Goal: Information Seeking & Learning: Learn about a topic

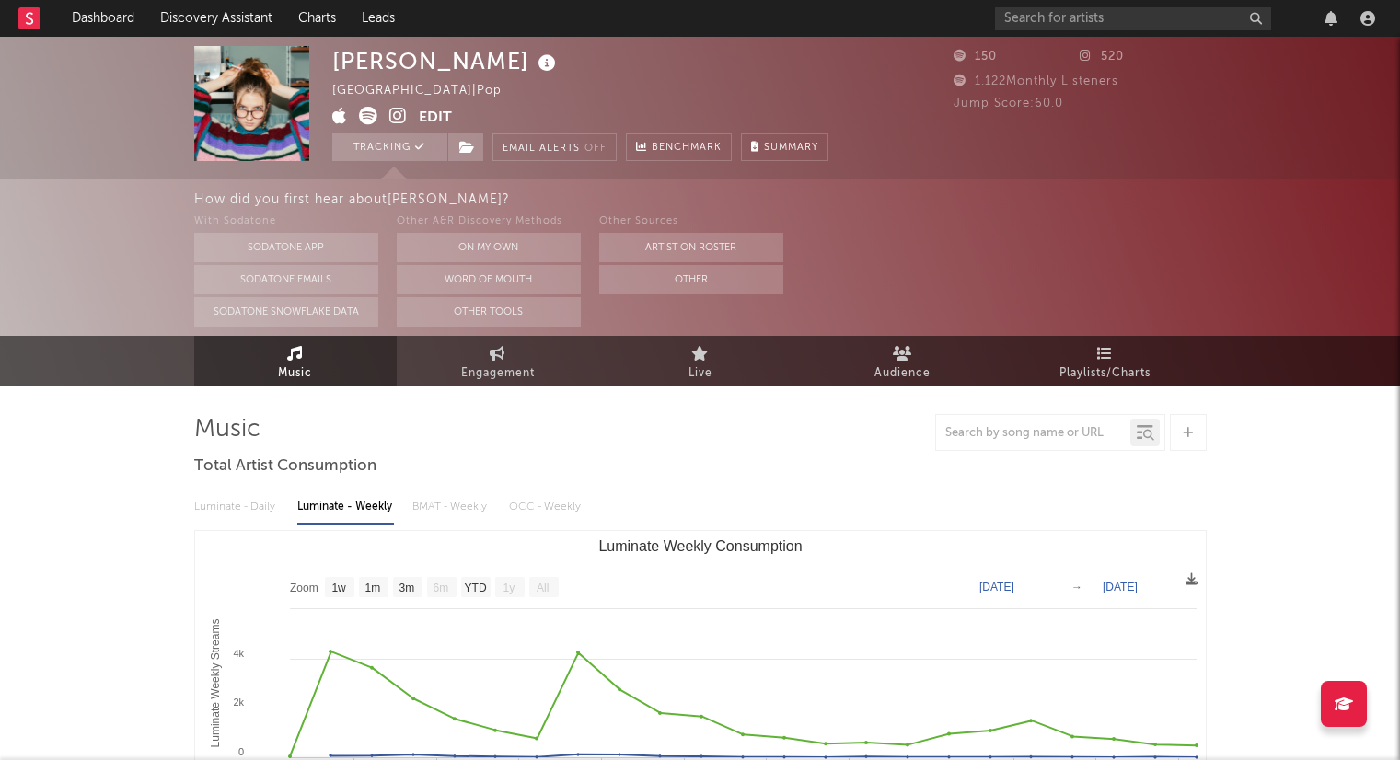
select select "1w"
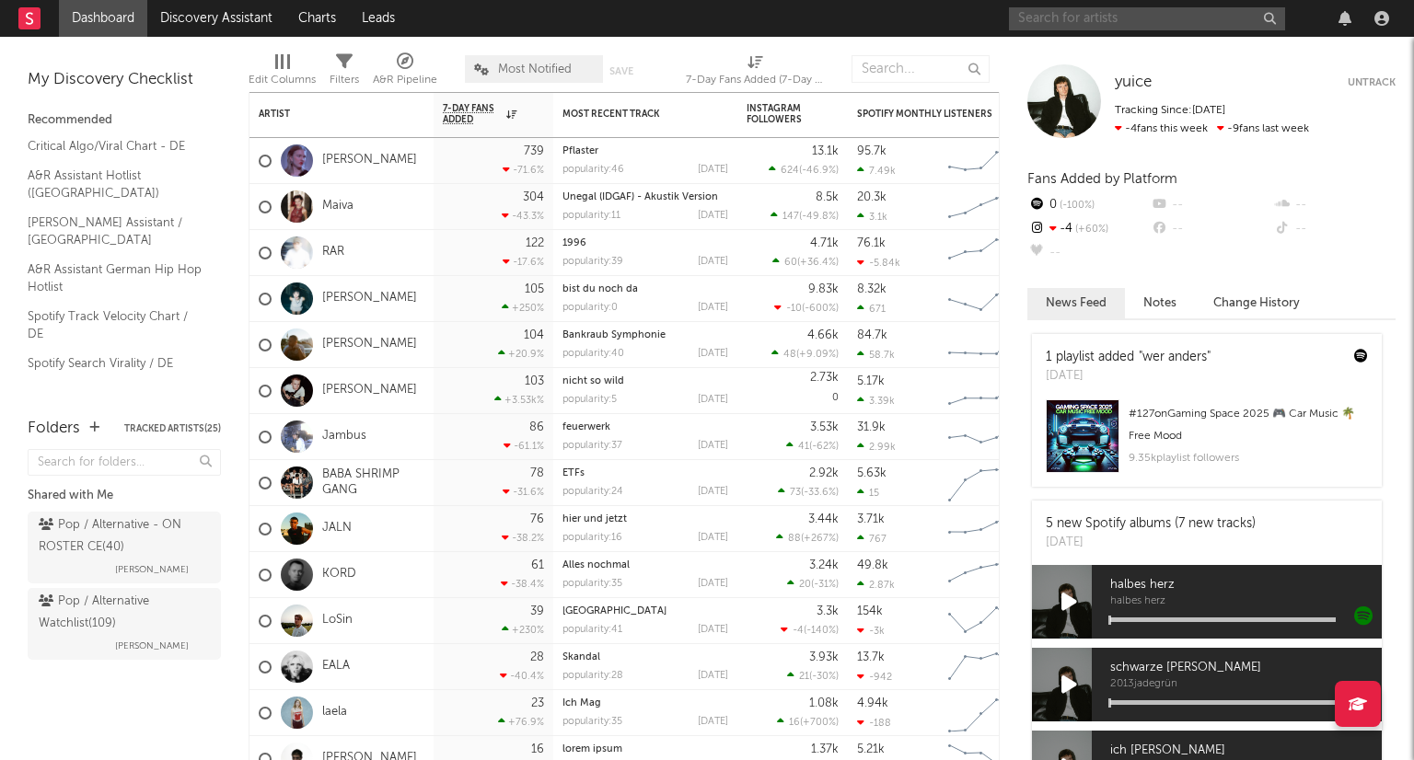
click at [1137, 26] on input "text" at bounding box center [1147, 18] width 276 height 23
paste input "[URL][DOMAIN_NAME]"
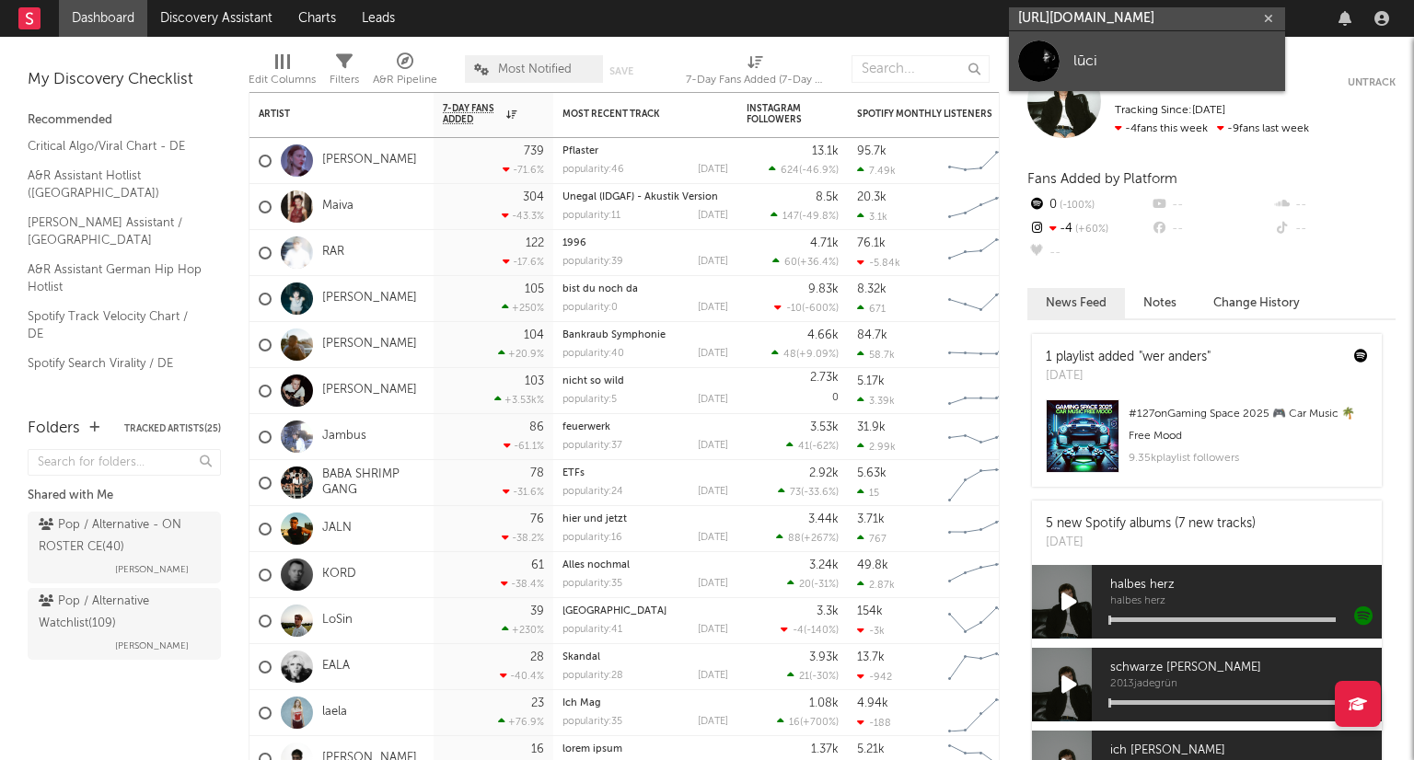
type input "[URL][DOMAIN_NAME]"
click at [1190, 50] on div "lūci" at bounding box center [1175, 61] width 203 height 22
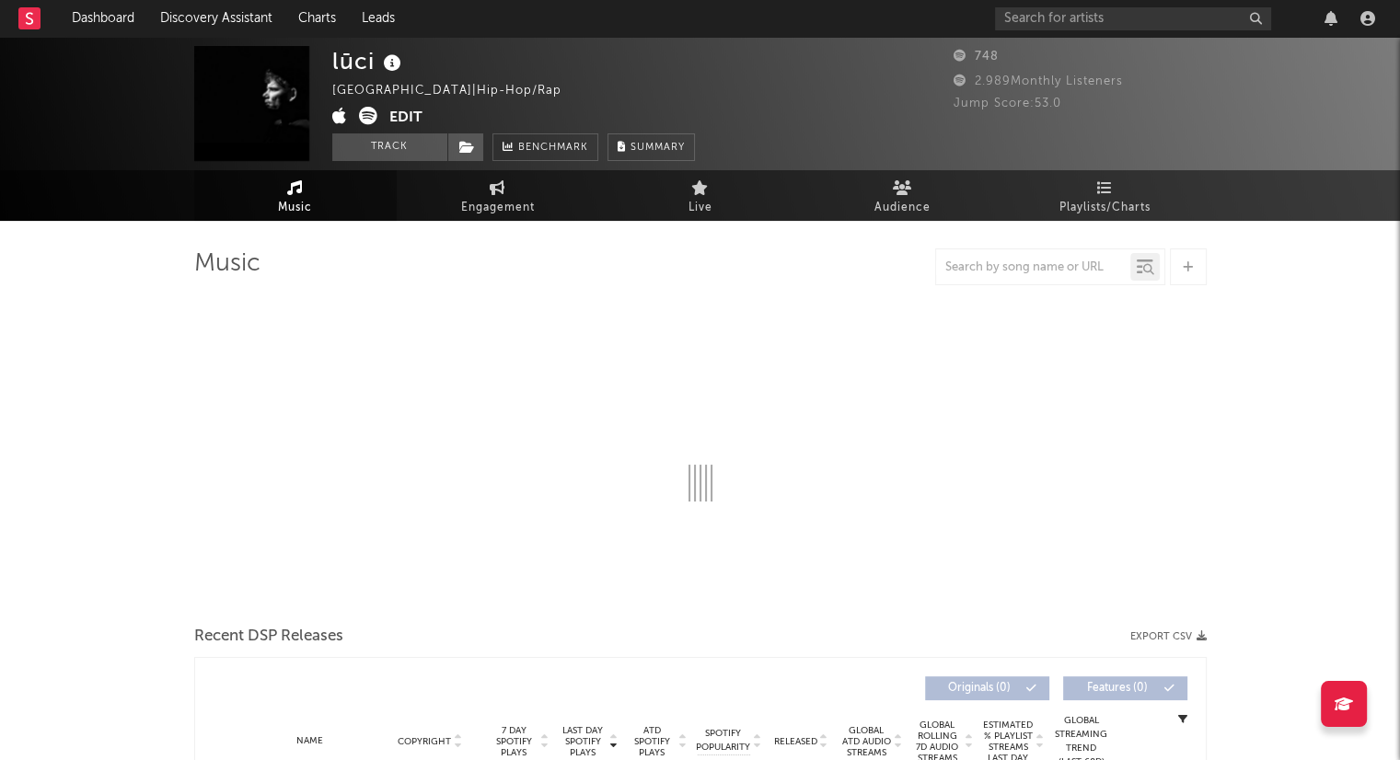
select select "1w"
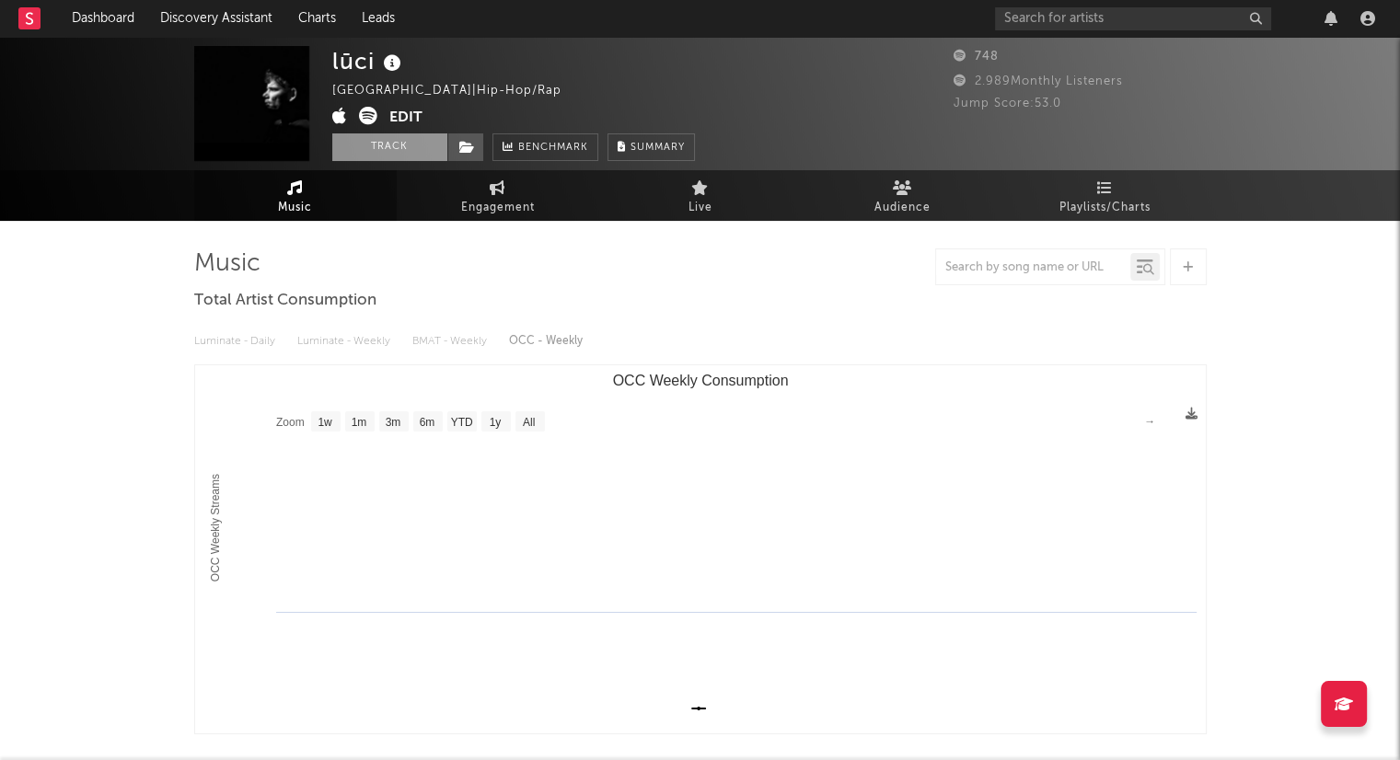
click at [398, 145] on button "Track" at bounding box center [389, 148] width 115 height 28
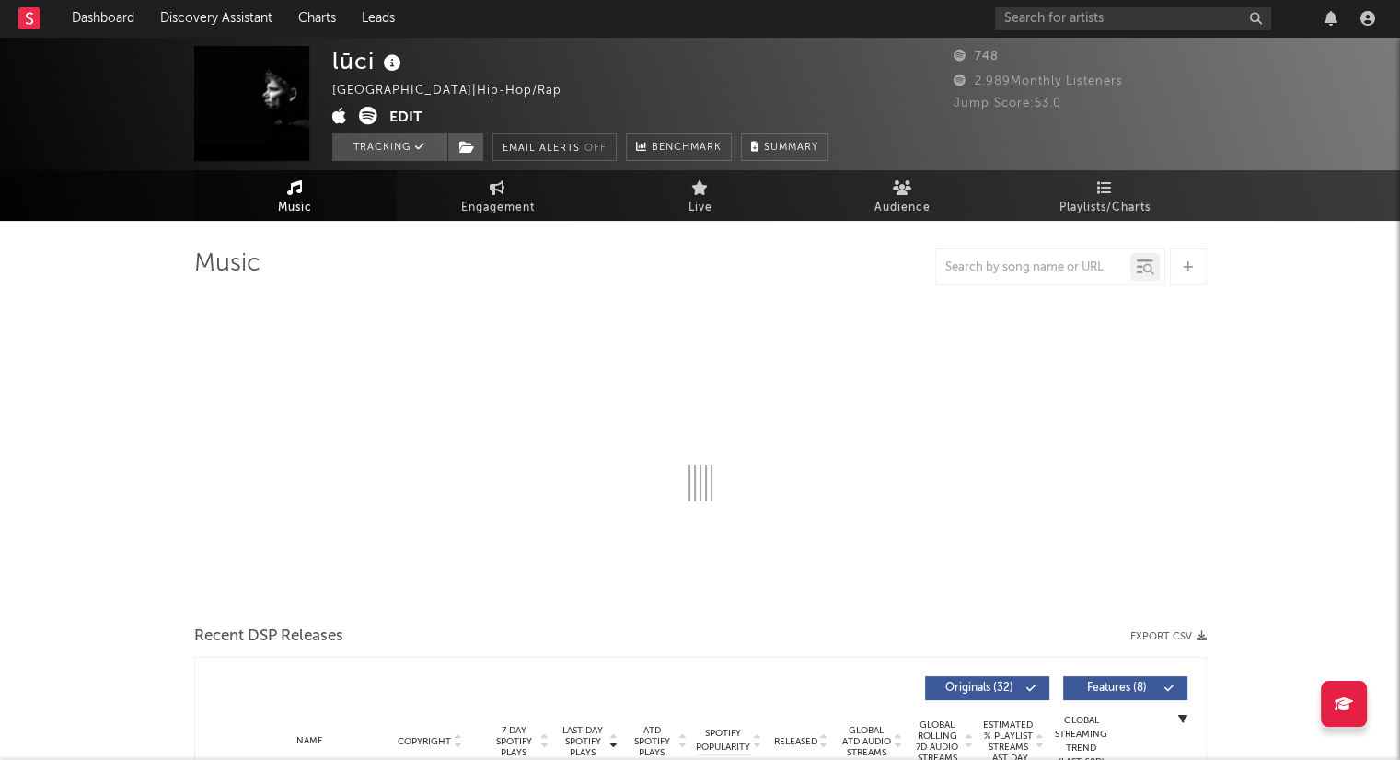
select select "1w"
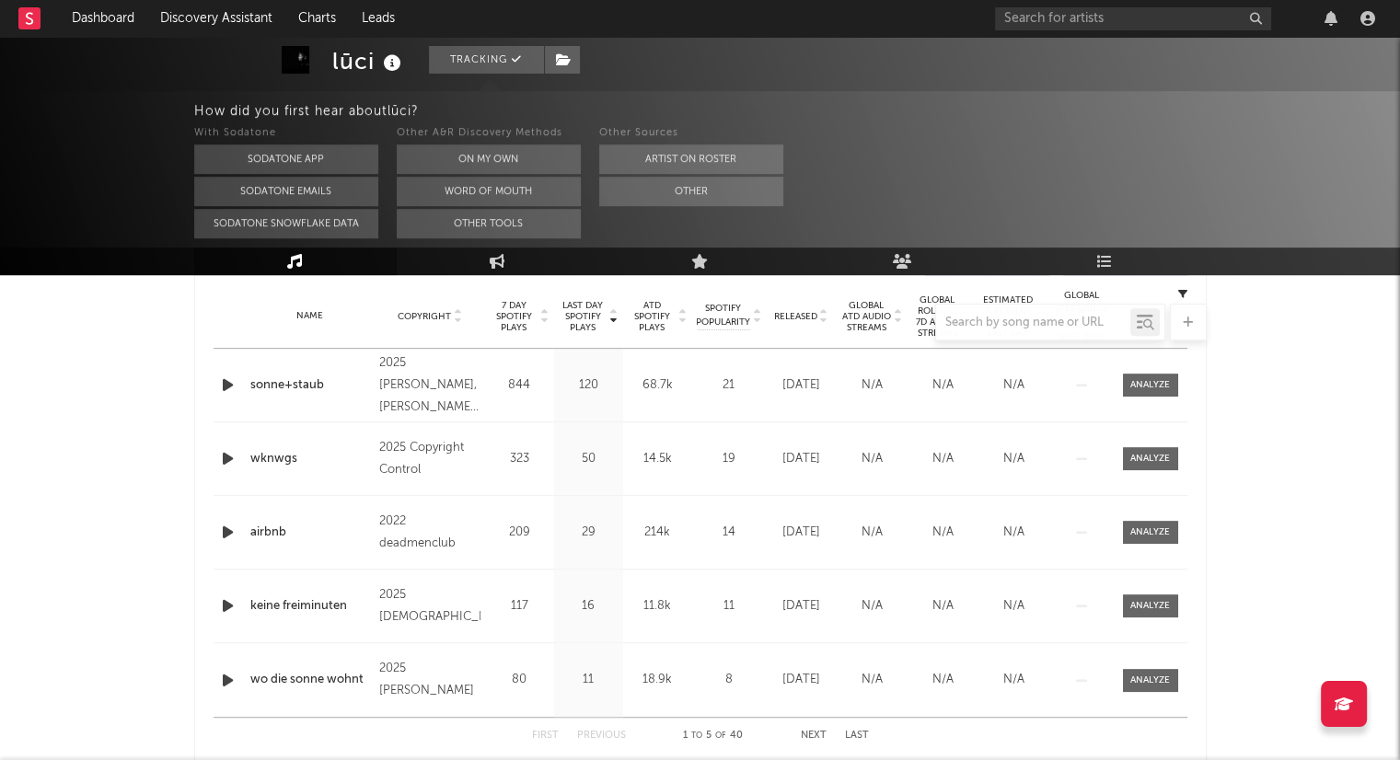
scroll to position [644, 0]
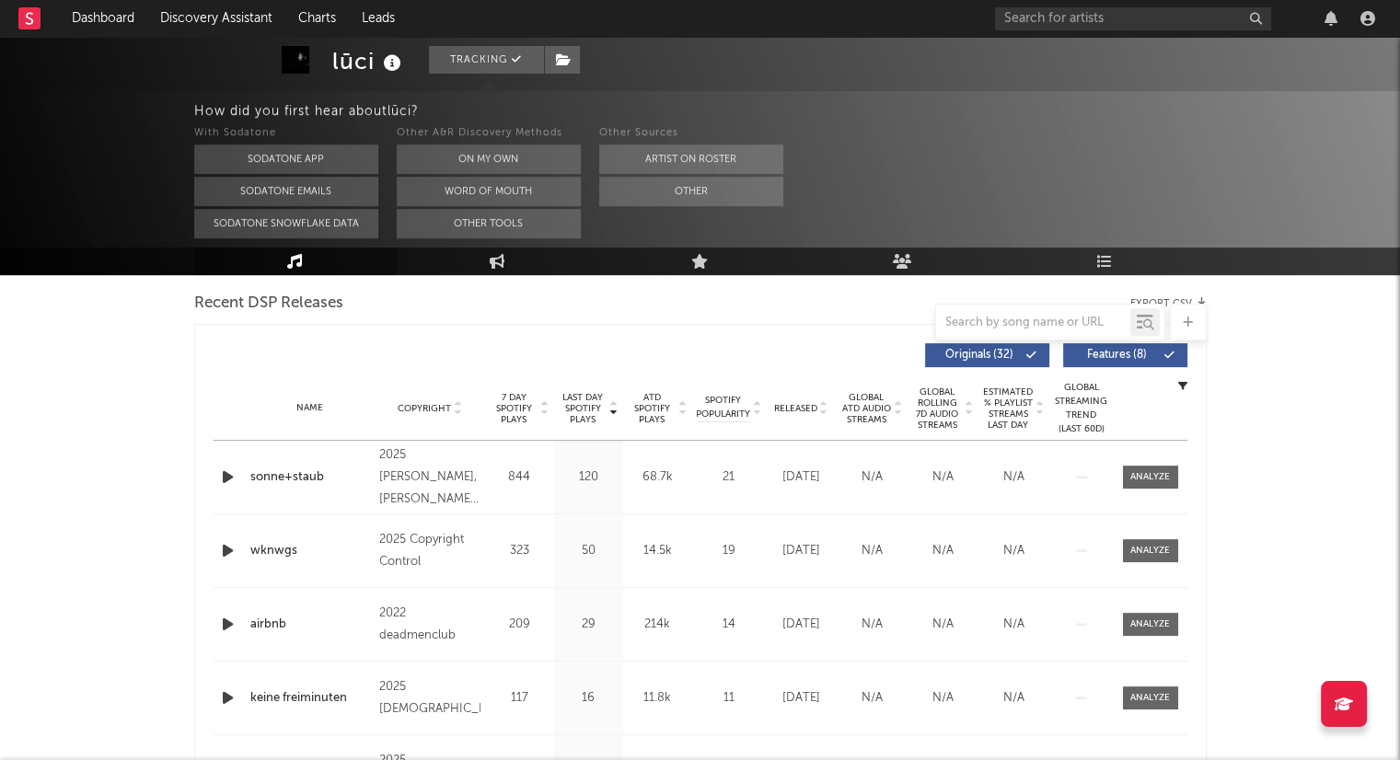
click at [823, 412] on icon at bounding box center [823, 412] width 9 height 7
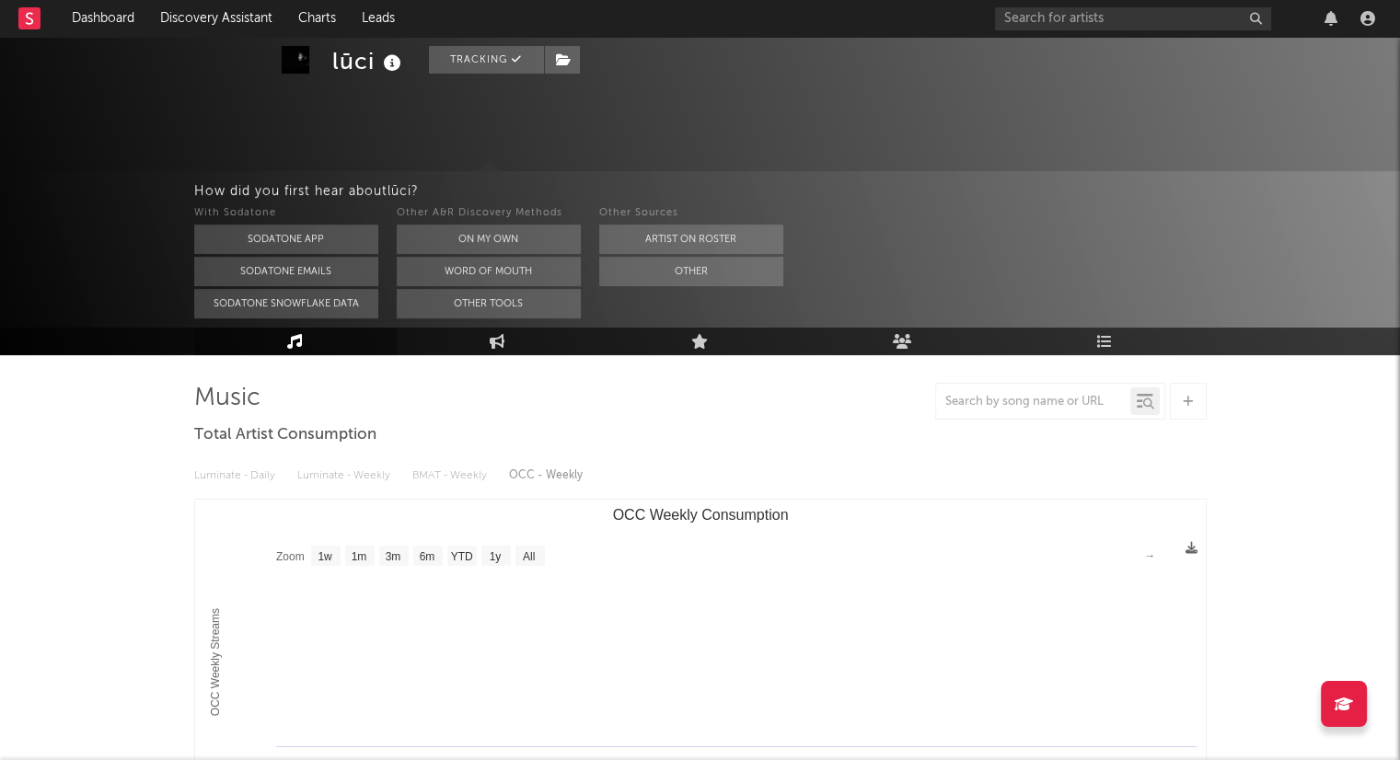
scroll to position [0, 0]
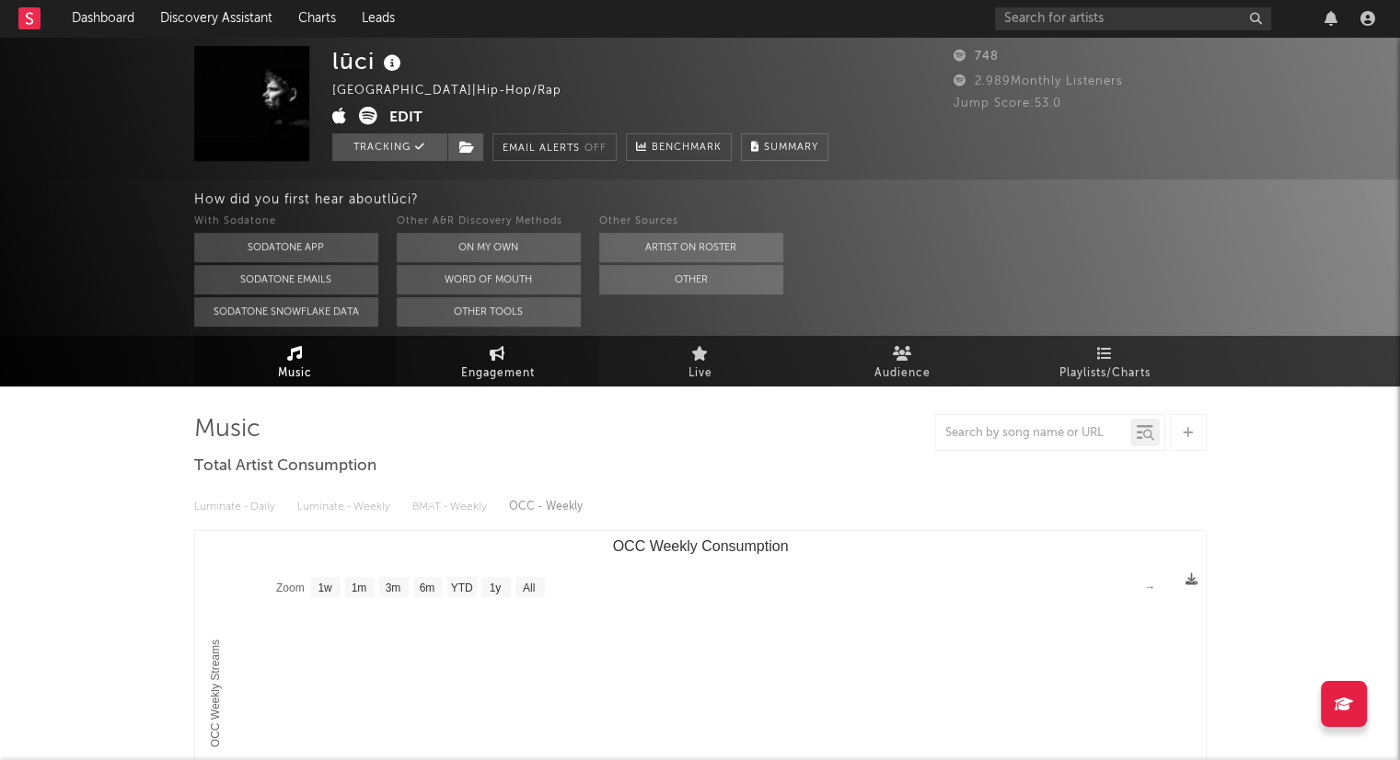
click at [505, 381] on span "Engagement" at bounding box center [498, 374] width 74 height 22
select select "1w"
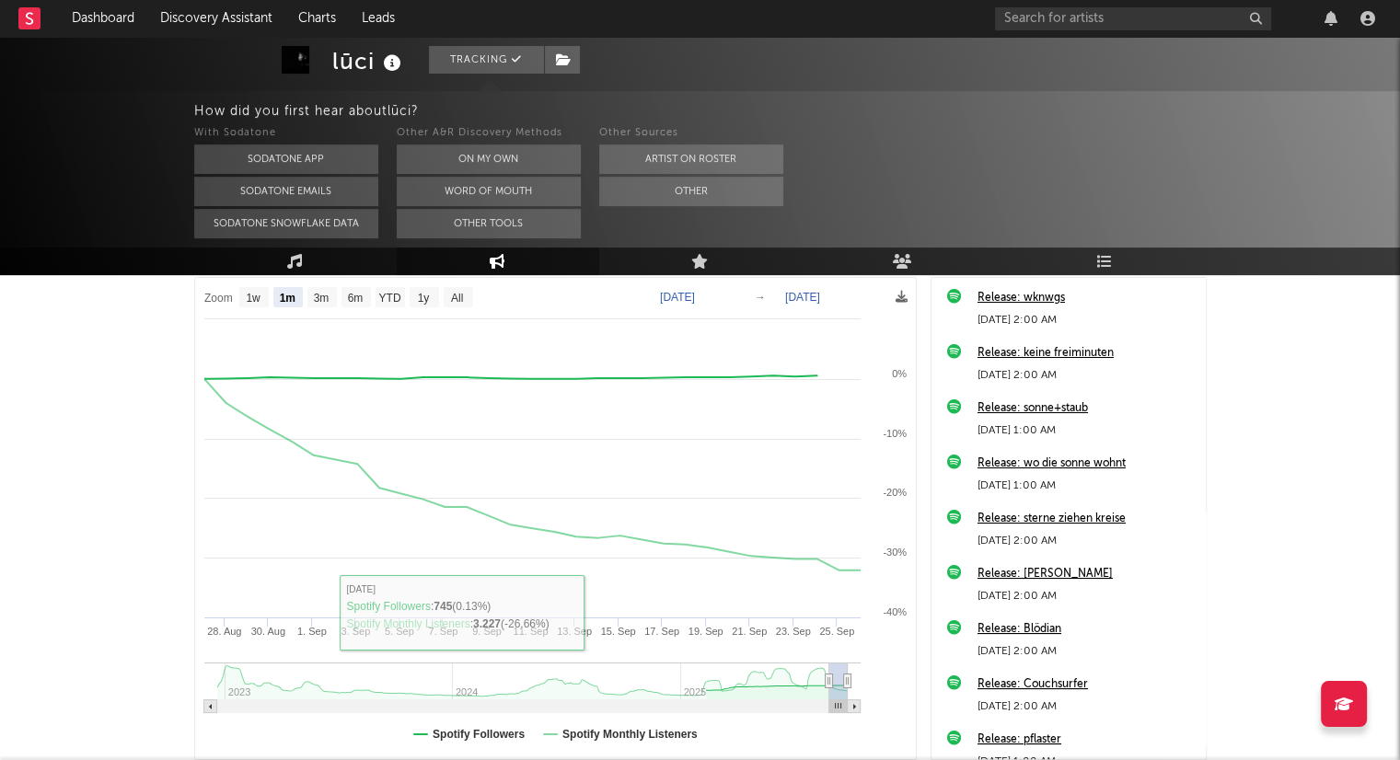
scroll to position [92, 0]
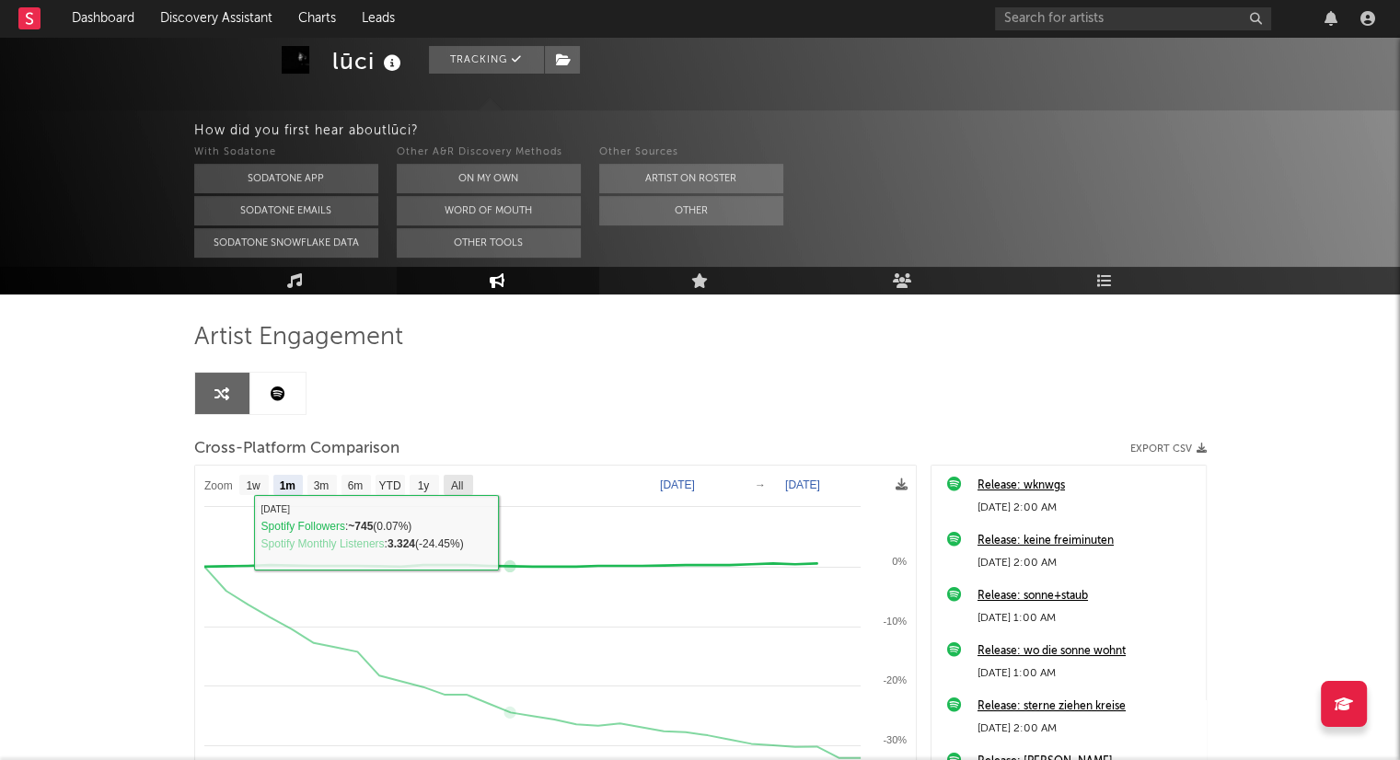
click at [461, 491] on text "All" at bounding box center [456, 486] width 12 height 13
select select "All"
type input "[DATE]"
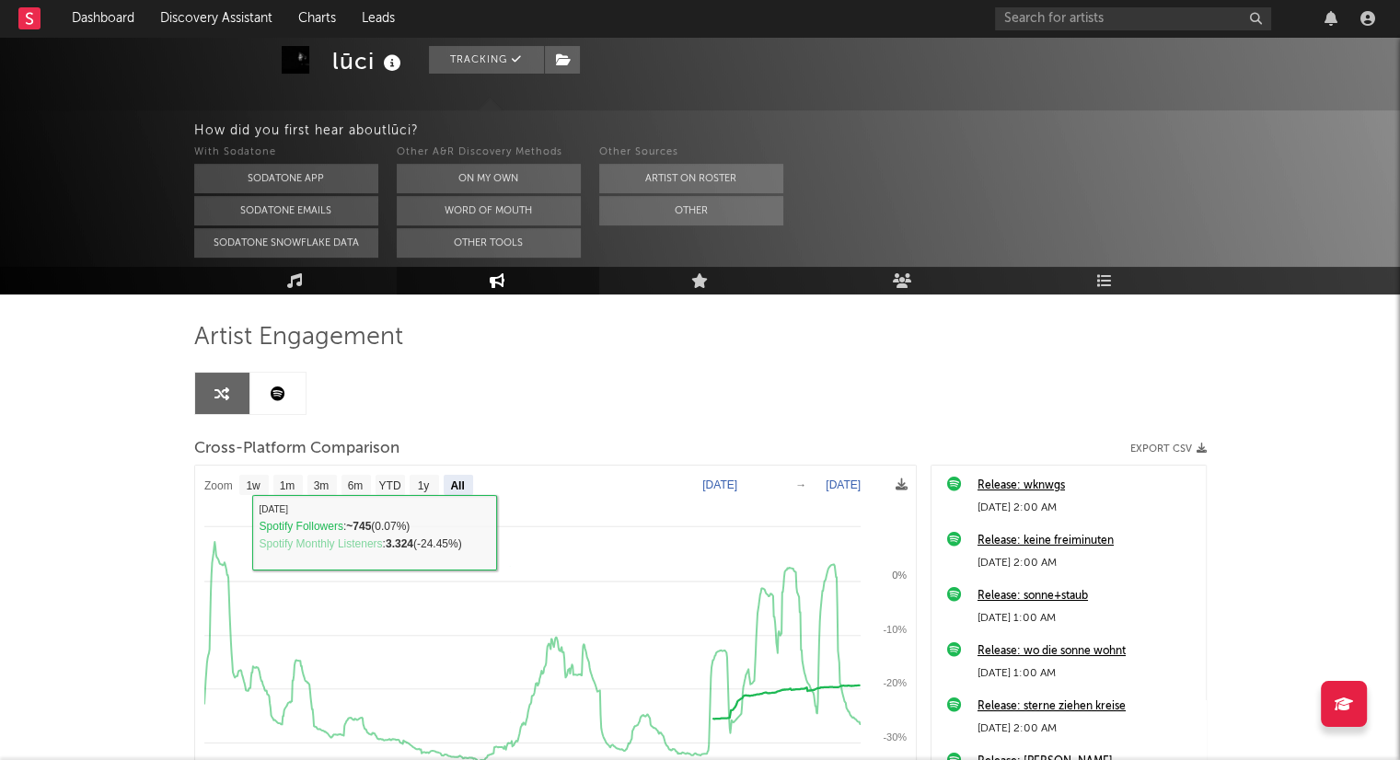
select select "All"
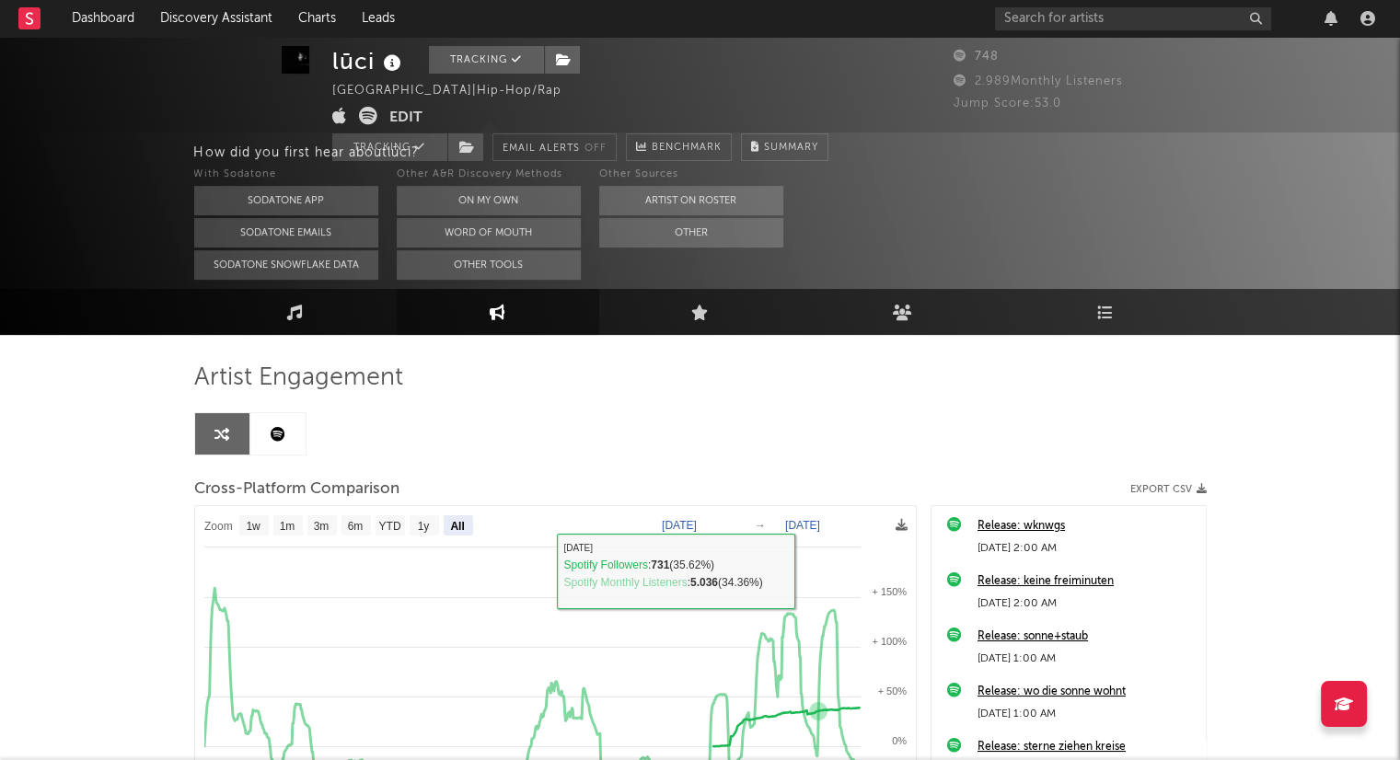
scroll to position [0, 0]
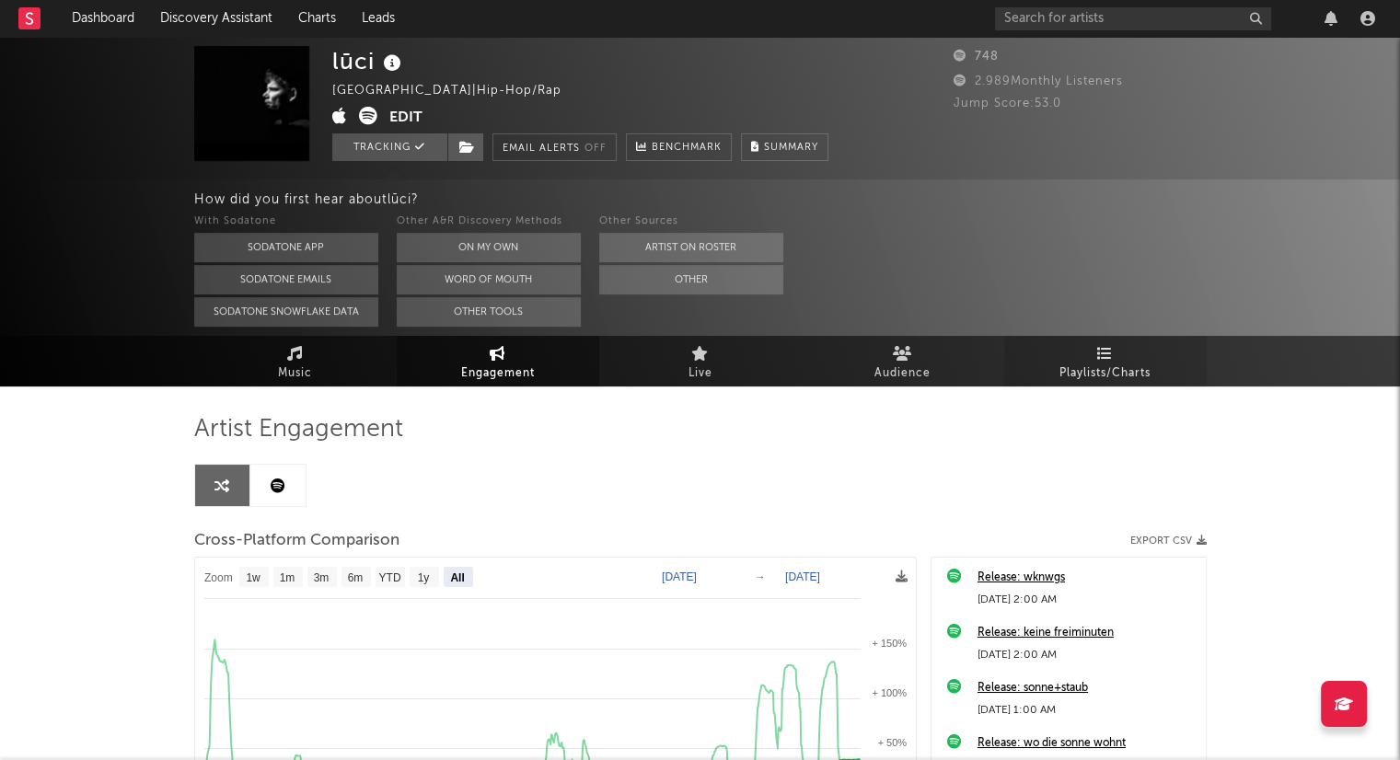
click at [1164, 375] on link "Playlists/Charts" at bounding box center [1105, 361] width 203 height 51
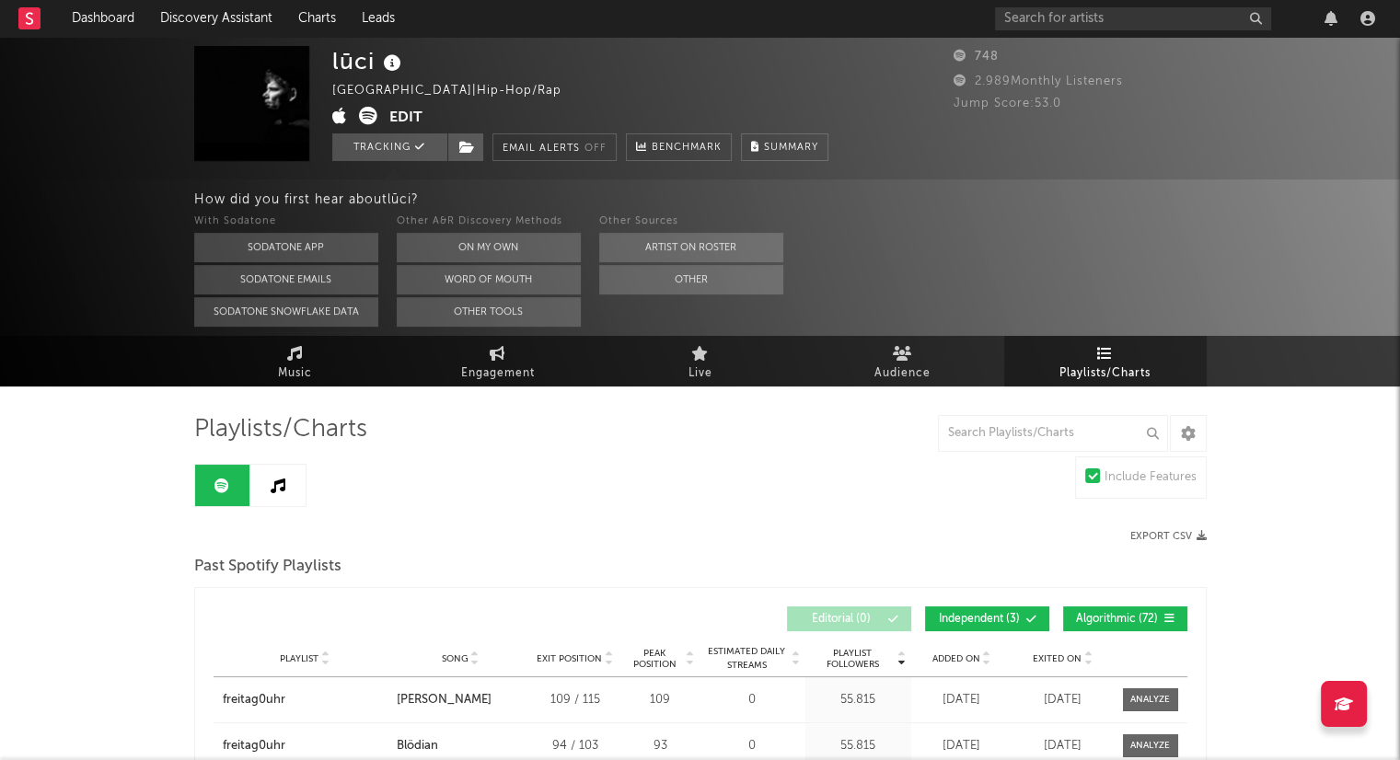
drag, startPoint x: 337, startPoint y: 382, endPoint x: 391, endPoint y: 402, distance: 58.0
click at [337, 382] on link "Music" at bounding box center [295, 361] width 203 height 51
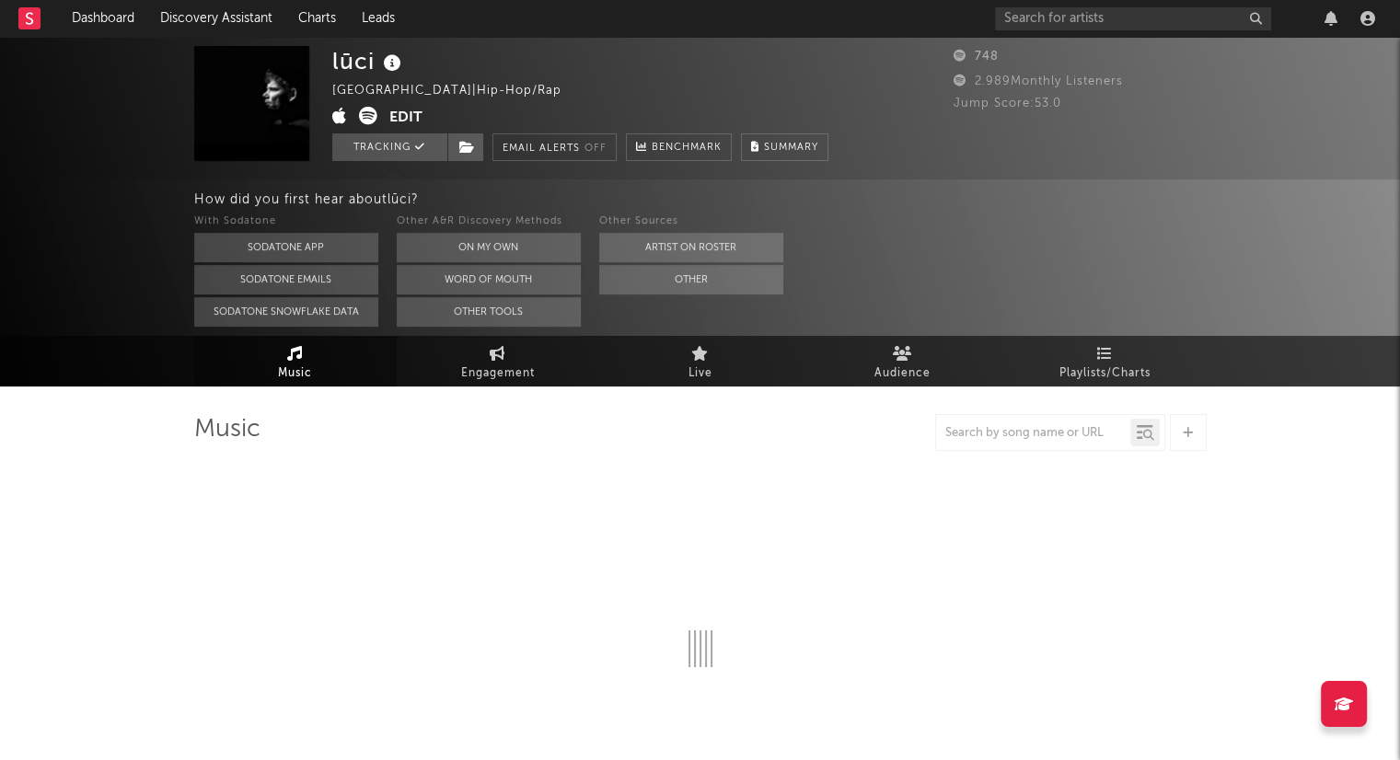
select select "1w"
